Goal: Transaction & Acquisition: Purchase product/service

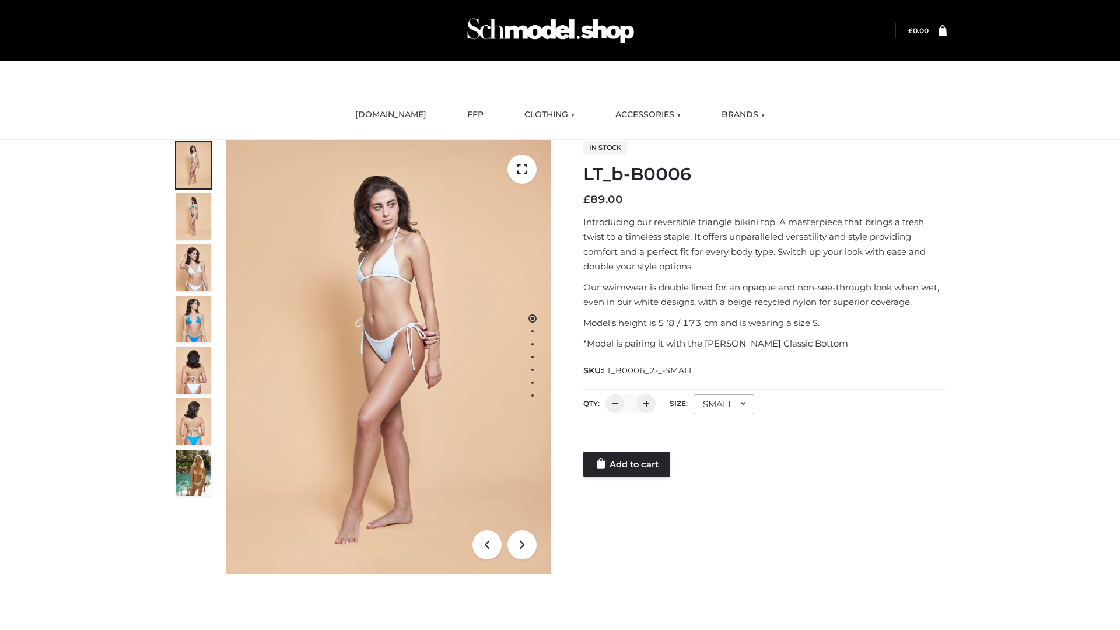
click at [628, 464] on link "Add to cart" at bounding box center [626, 465] width 87 height 26
